Goal: Navigation & Orientation: Find specific page/section

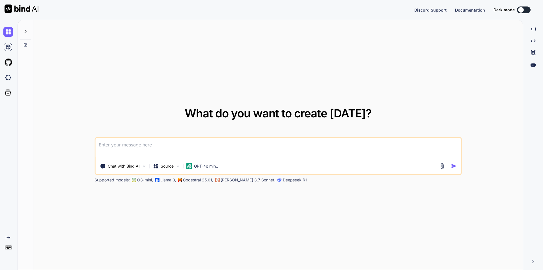
type textarea "x"
click at [3, 75] on img at bounding box center [8, 78] width 10 height 10
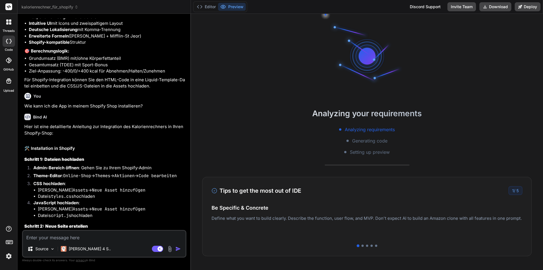
scroll to position [443, 0]
click at [62, 5] on span "kalorienrechner_für_shopify" at bounding box center [49, 7] width 57 height 6
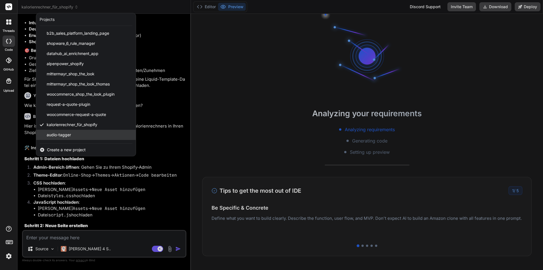
click at [66, 137] on span "audio-tagger" at bounding box center [59, 135] width 24 height 6
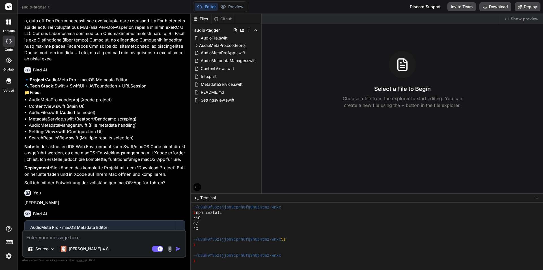
scroll to position [0, 0]
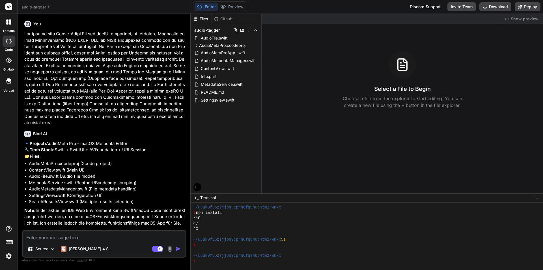
click at [88, 122] on p at bounding box center [104, 79] width 161 height 96
click at [47, 7] on span "audio-tagger" at bounding box center [36, 7] width 30 height 6
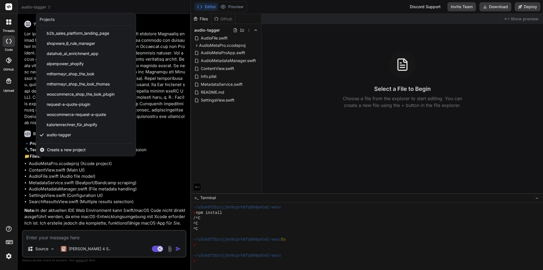
click at [47, 7] on div at bounding box center [271, 135] width 543 height 270
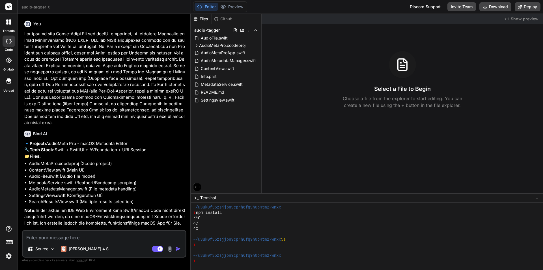
type textarea "x"
